Goal: Obtain resource: Obtain resource

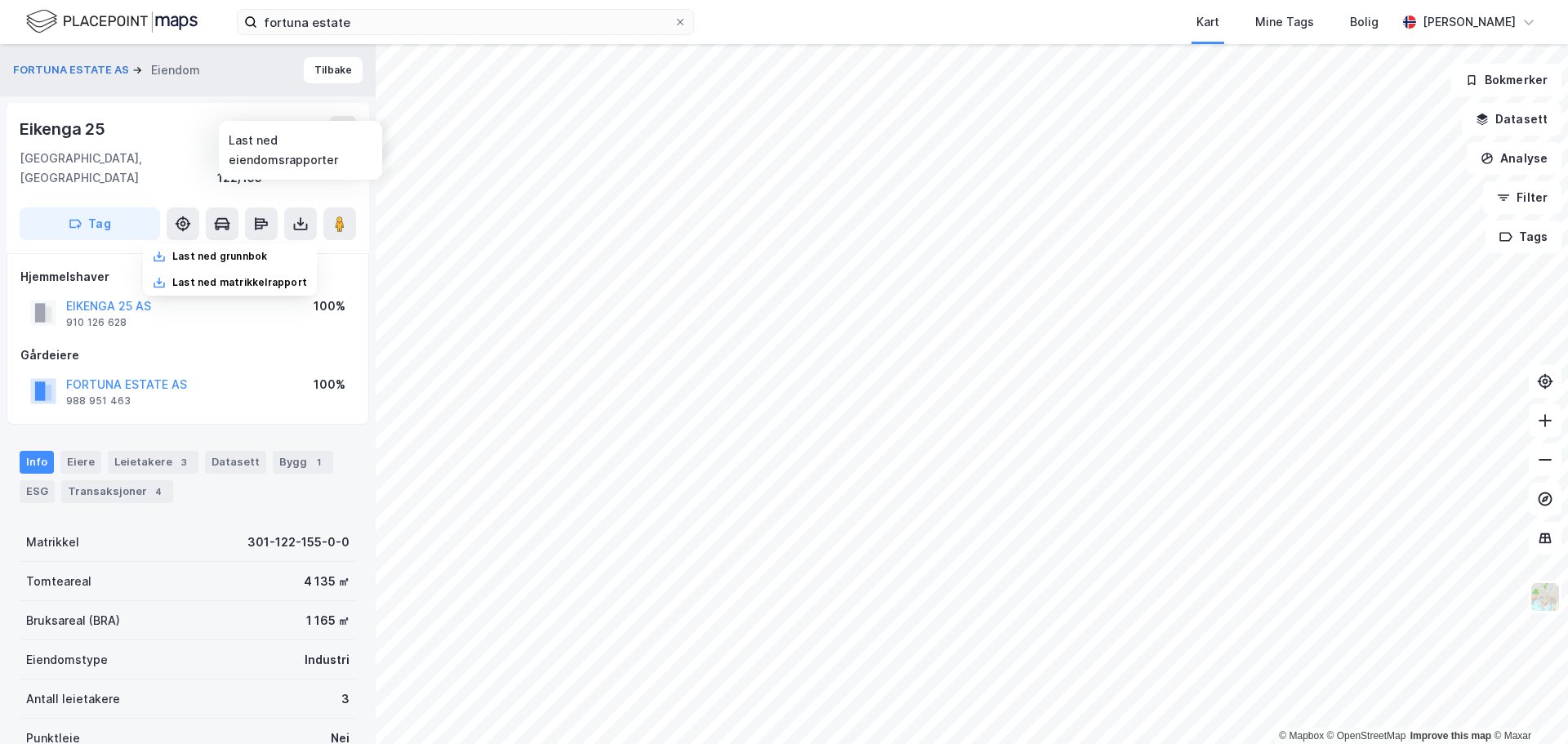
click at [265, 372] on div "FORTUNA ESTATE AS 988 951 463 100%" at bounding box center [187, 391] width 335 height 40
click at [297, 216] on icon at bounding box center [301, 224] width 17 height 17
click at [216, 250] on div "Last ned grunnbok" at bounding box center [219, 257] width 95 height 13
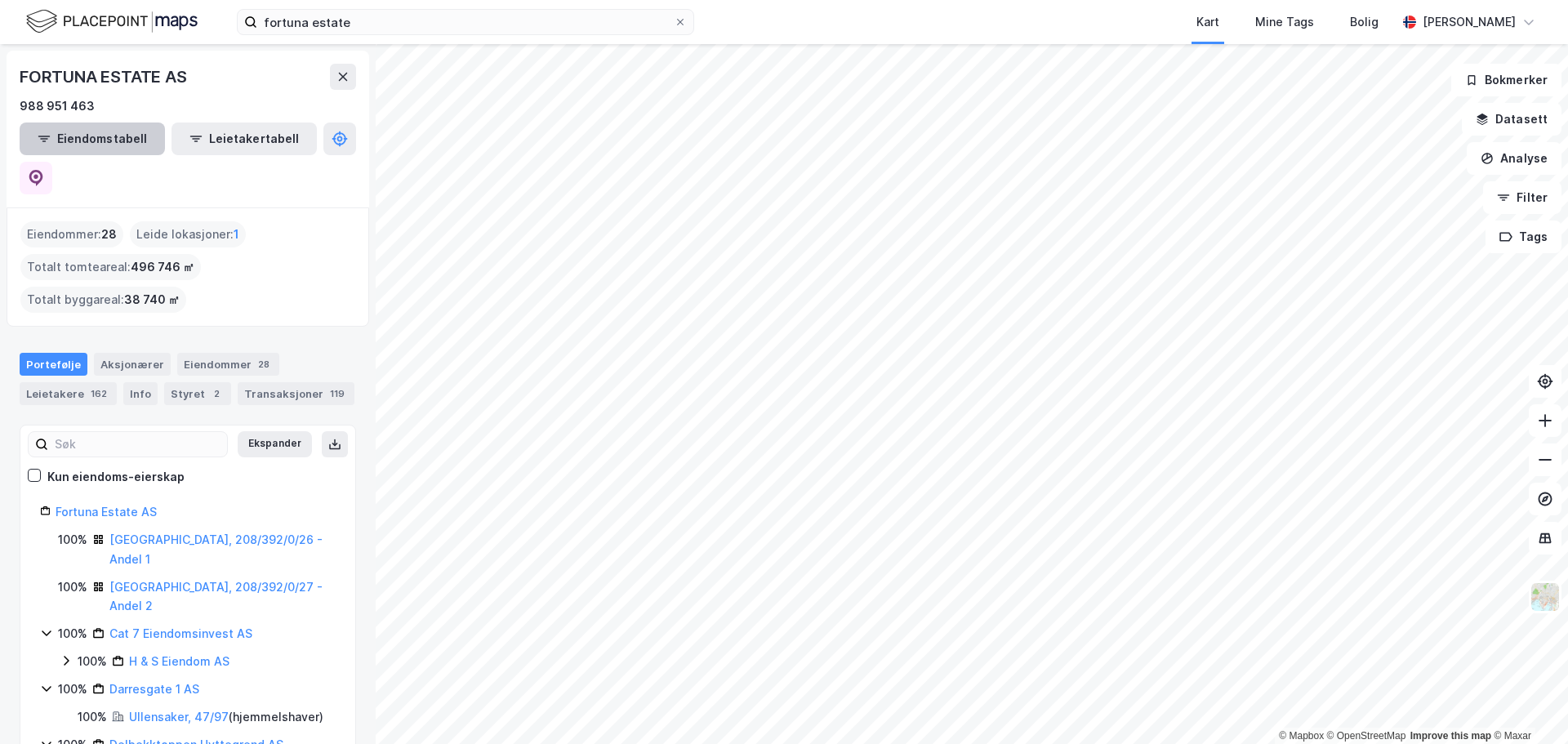
click at [116, 142] on button "Eiendomstabell" at bounding box center [92, 139] width 145 height 33
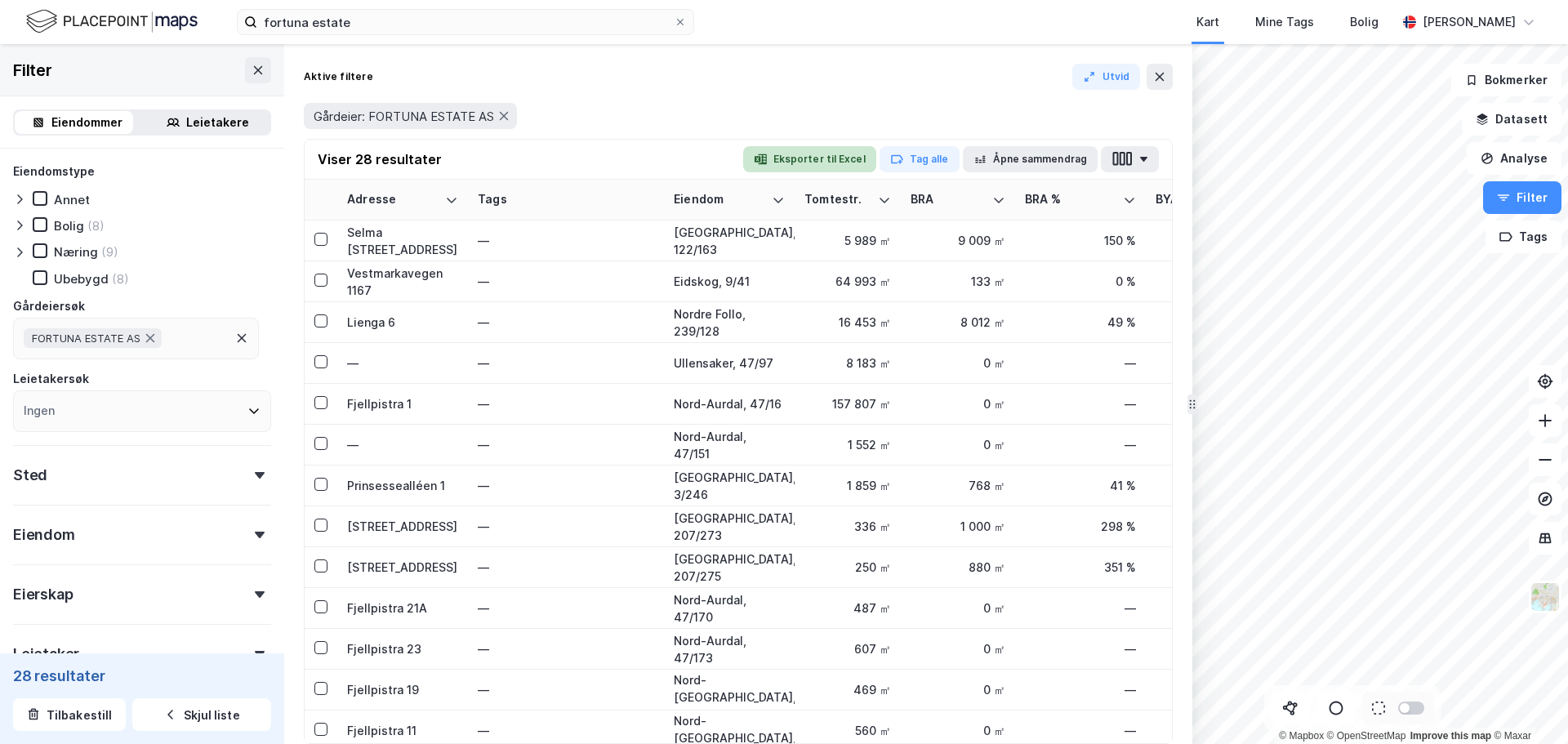
click at [816, 151] on button "Eksporter til Excel" at bounding box center [809, 159] width 133 height 26
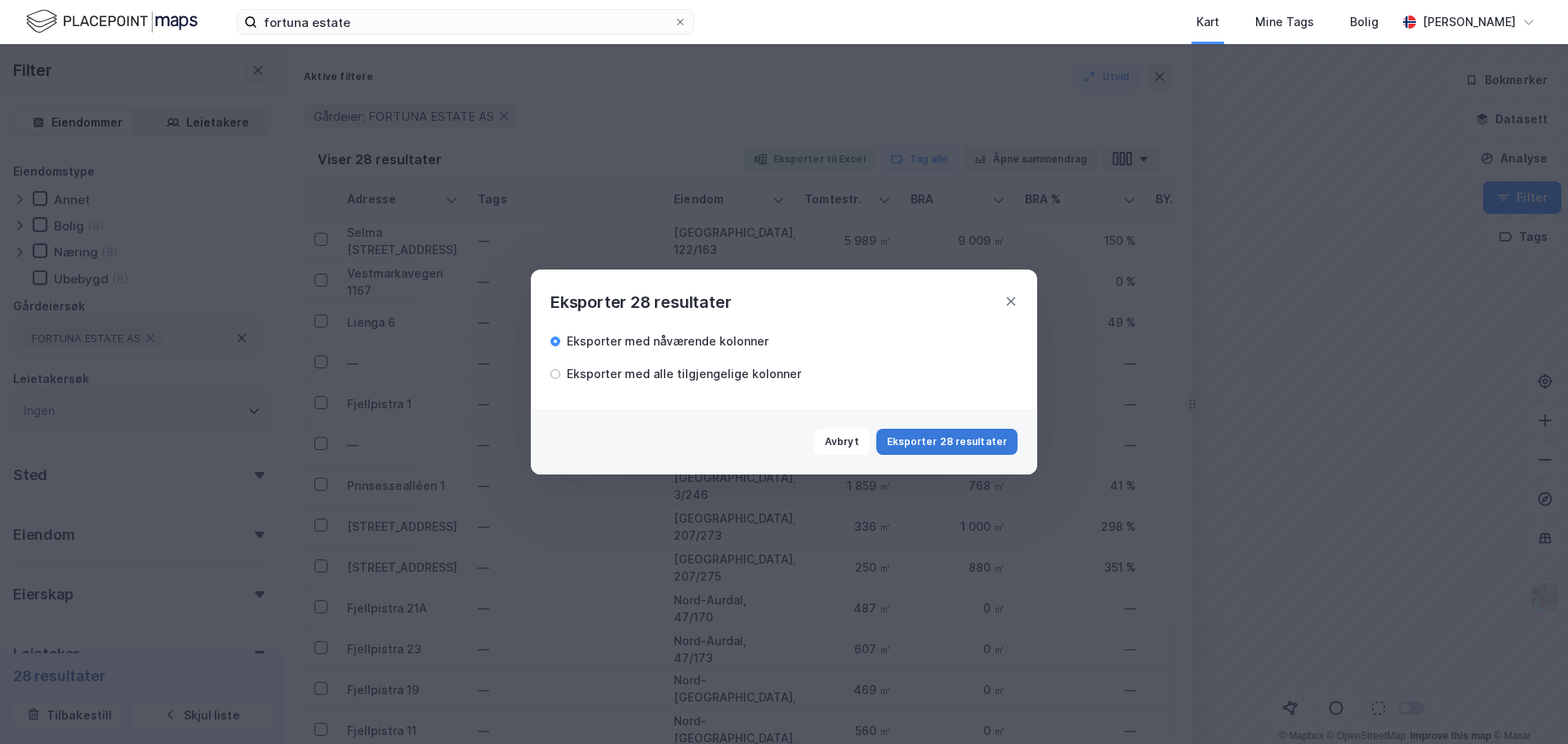
click at [906, 447] on button "Eksporter 28 resultater" at bounding box center [947, 441] width 142 height 26
